Goal: Check status: Check status

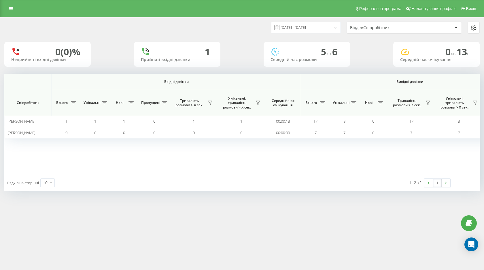
scroll to position [0, 328]
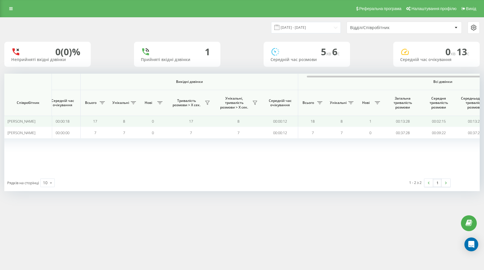
scroll to position [0, 328]
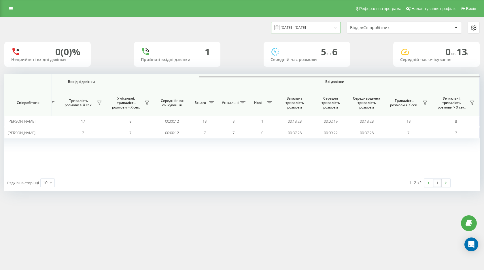
click at [311, 25] on input "[DATE] - [DATE]" at bounding box center [306, 27] width 70 height 11
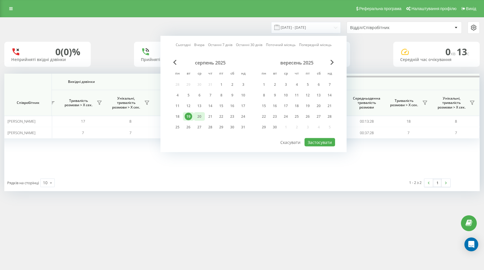
click at [198, 117] on div "20" at bounding box center [198, 116] width 7 height 7
click at [322, 143] on button "Застосувати" at bounding box center [319, 142] width 31 height 8
type input "20.08.2025 - 20.08.2025"
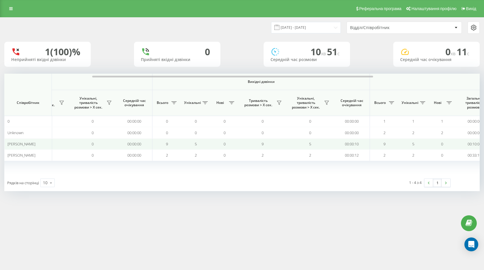
scroll to position [0, 328]
